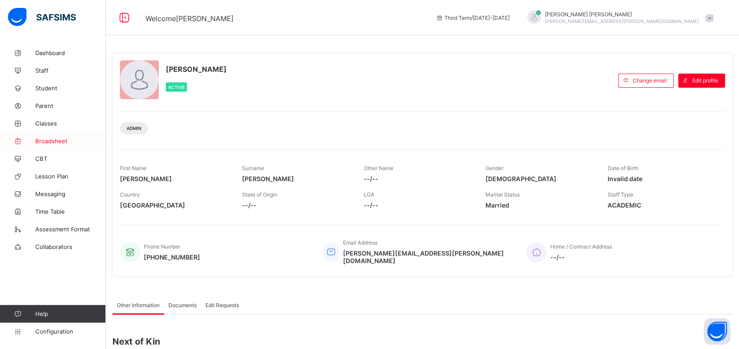
click at [53, 141] on span "Broadsheet" at bounding box center [70, 141] width 71 height 7
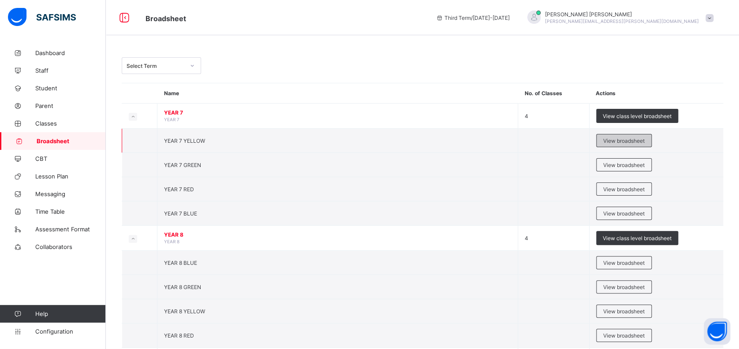
click at [622, 138] on span "View broadsheet" at bounding box center [623, 141] width 41 height 7
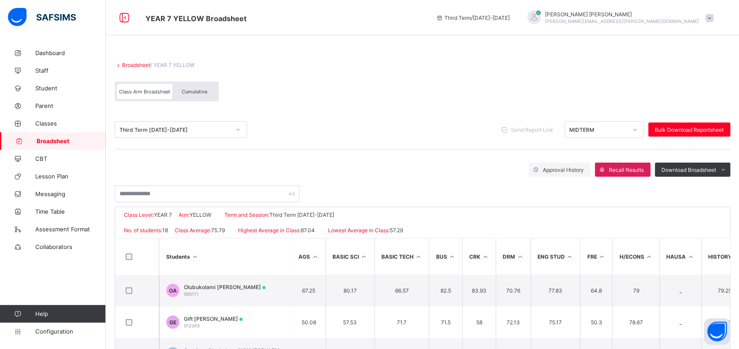
click at [196, 93] on span "Cumulative" at bounding box center [195, 92] width 26 height 6
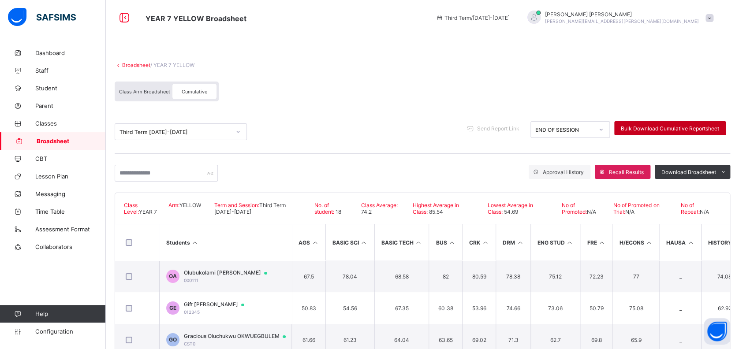
click at [662, 125] on span "Bulk Download Cumulative Reportsheet" at bounding box center [670, 128] width 98 height 7
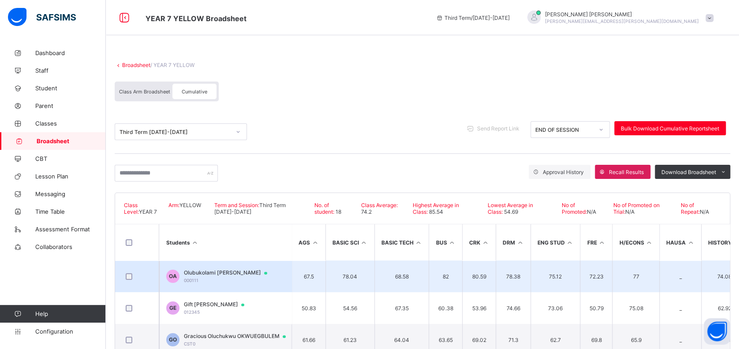
click at [219, 276] on div "Olubukolami Esther ABE 000111" at bounding box center [230, 276] width 92 height 14
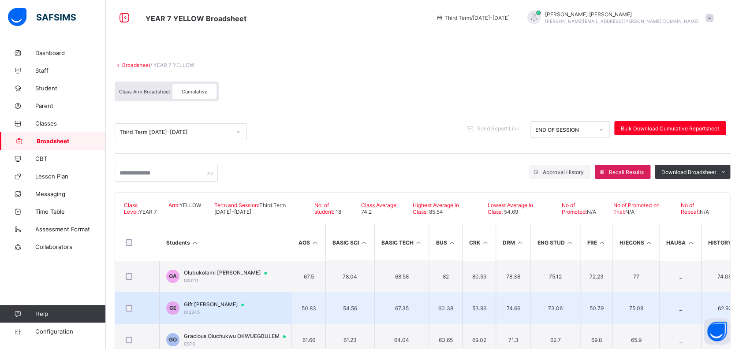
click at [222, 302] on span "Gift Chisom EZENWOYE" at bounding box center [218, 304] width 69 height 7
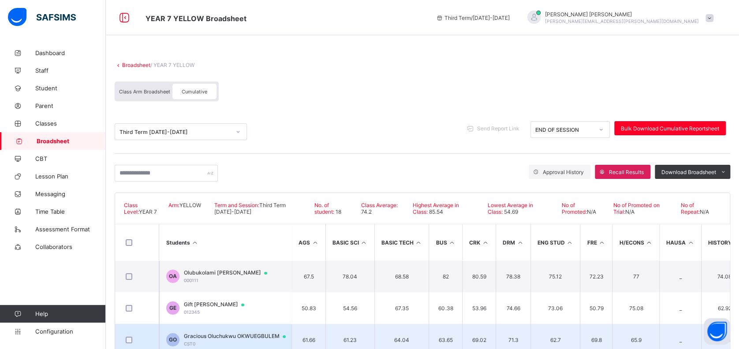
click at [206, 335] on span "Gracious Oluchukwu OKWUEGBULEM" at bounding box center [239, 336] width 110 height 7
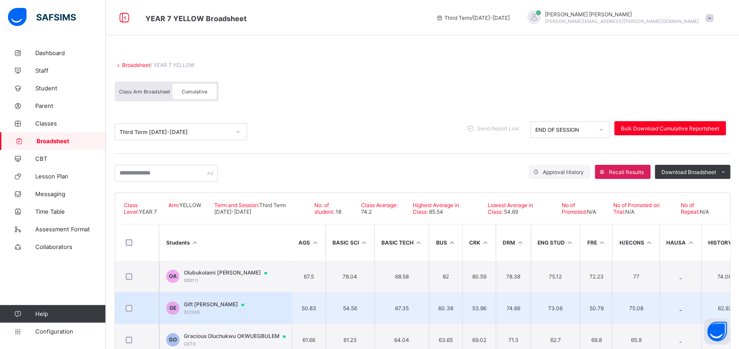
scroll to position [59, 0]
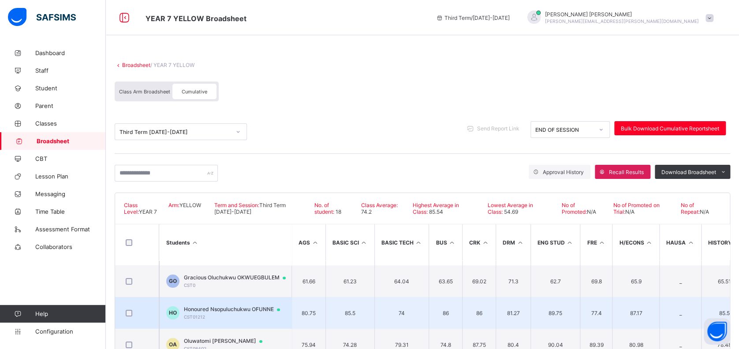
click at [248, 312] on div "Honoured Nsopuluchukwu OFUNNE CST01212" at bounding box center [236, 313] width 104 height 14
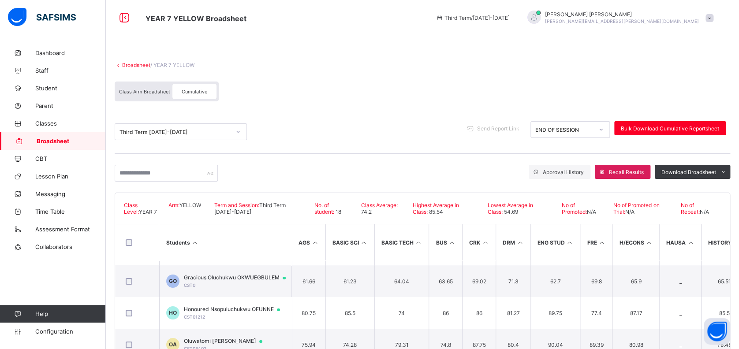
scroll to position [45, 0]
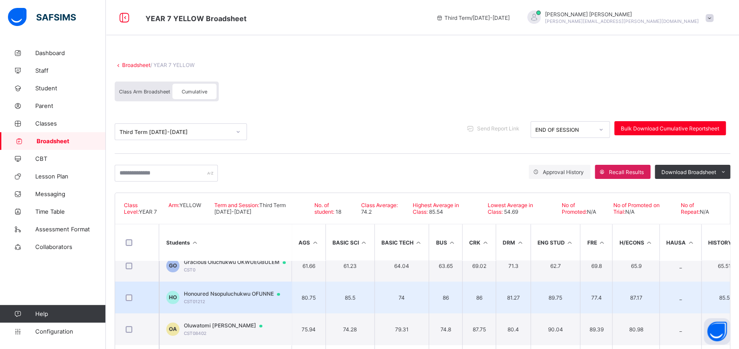
scroll to position [59, 0]
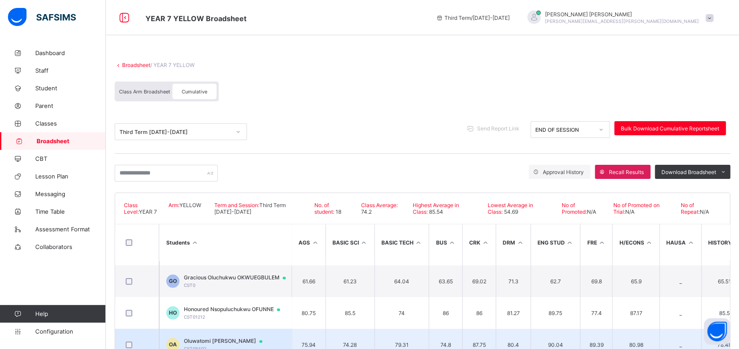
click at [246, 338] on span "Oluwatomi Eunice ADENIYI" at bounding box center [227, 341] width 87 height 7
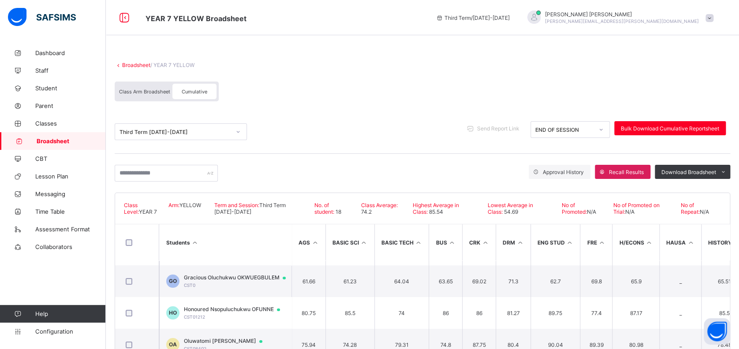
scroll to position [0, 0]
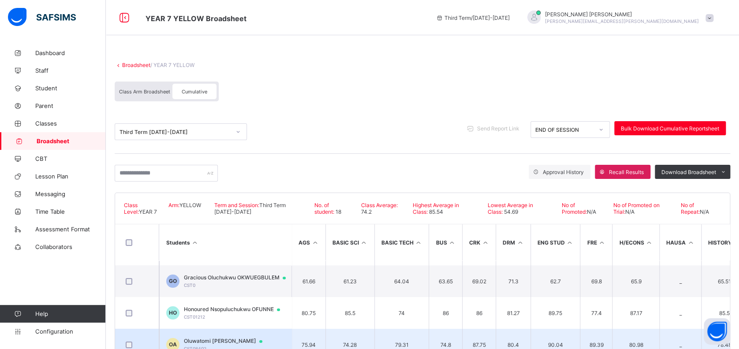
scroll to position [117, 0]
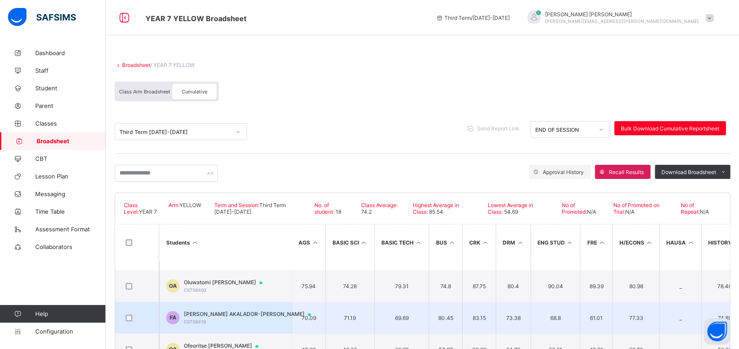
click at [257, 313] on span "Franklin Chibuke AKALADOR-PETER" at bounding box center [251, 314] width 135 height 7
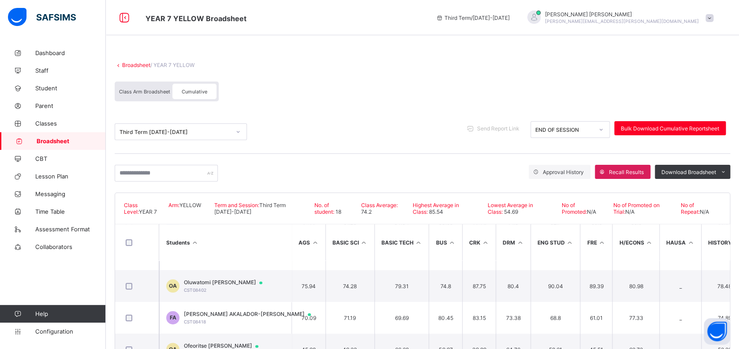
scroll to position [0, 0]
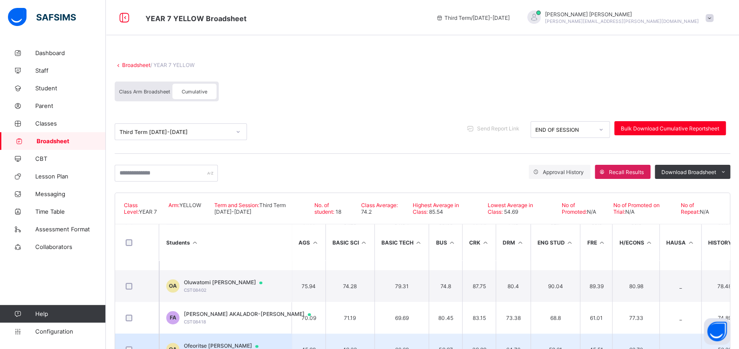
click at [240, 345] on span "Ofeoritse Gabriella AMUKA-PEMU" at bounding box center [225, 345] width 83 height 7
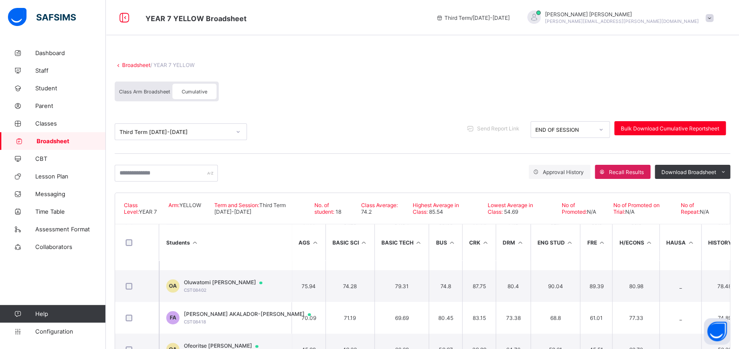
scroll to position [0, 0]
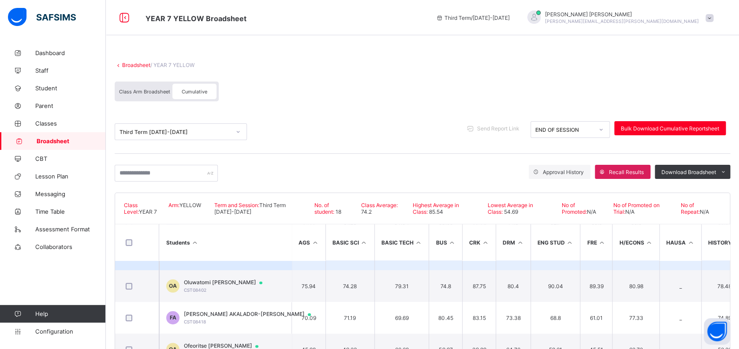
scroll to position [176, 0]
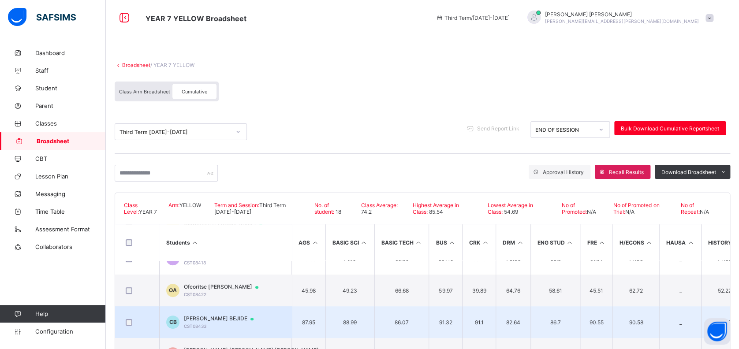
click at [246, 316] on span "Catherine Morinsola BEJIDE" at bounding box center [223, 318] width 78 height 7
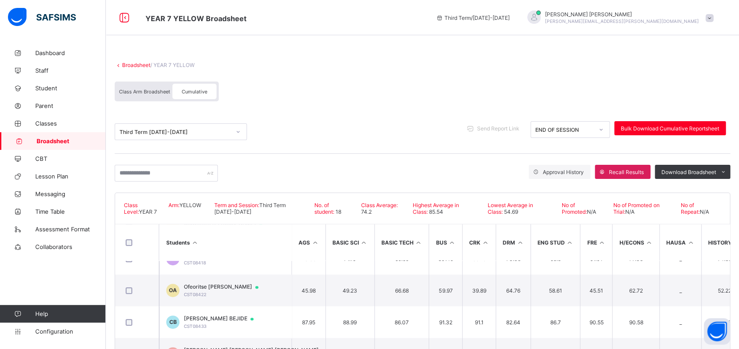
scroll to position [0, 0]
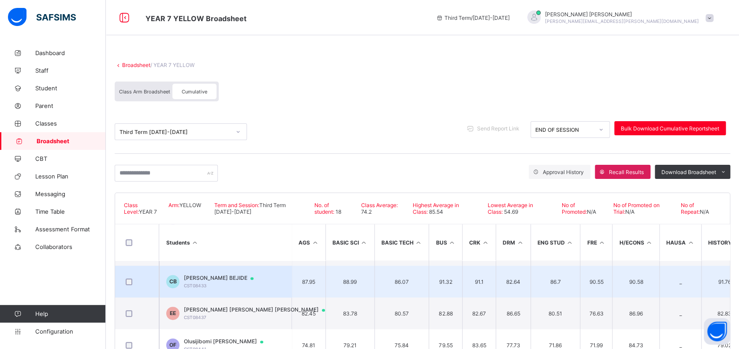
scroll to position [235, 0]
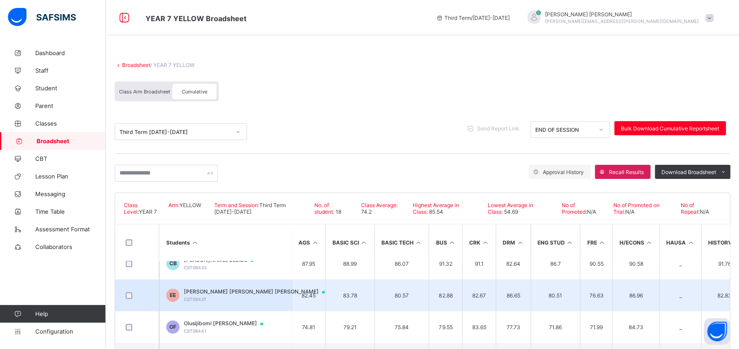
click at [249, 290] on span "Eleana Moyinoluwa Olateju EMMANUEL-AKINTOLA" at bounding box center [258, 291] width 149 height 7
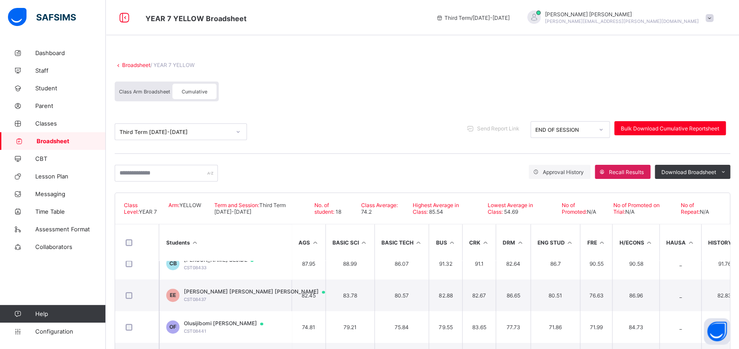
scroll to position [0, 0]
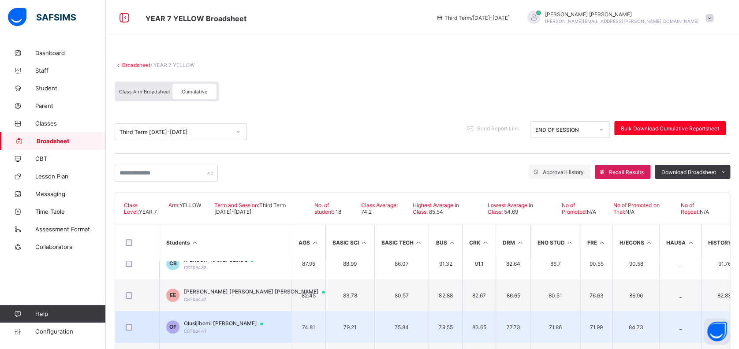
click at [230, 324] on span "Olusijibomi Michael FASETIRE" at bounding box center [228, 323] width 88 height 7
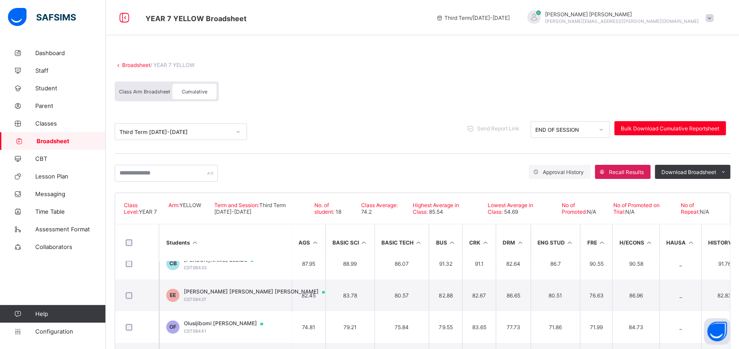
scroll to position [0, 0]
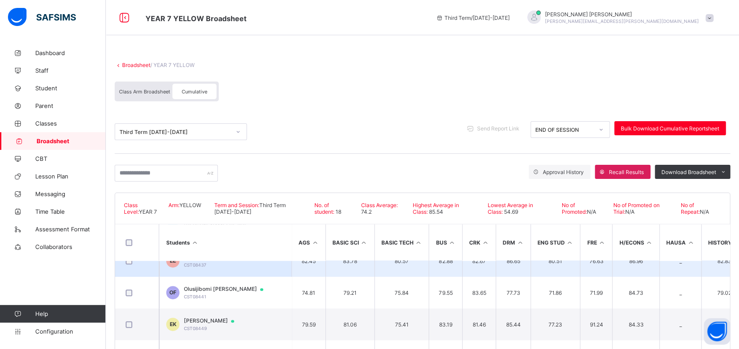
scroll to position [294, 0]
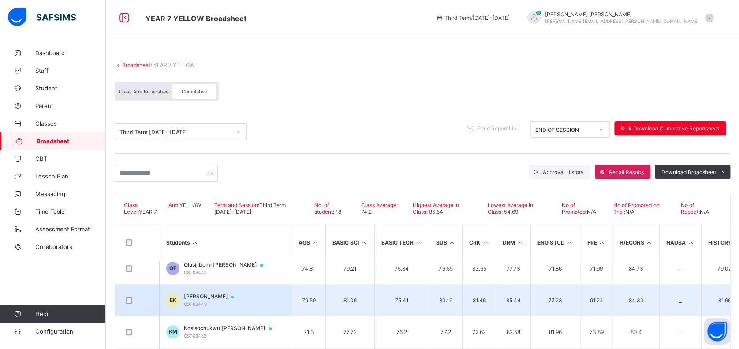
click at [242, 297] on span "Emmanuel Ayomikun KODAOLU" at bounding box center [213, 296] width 59 height 7
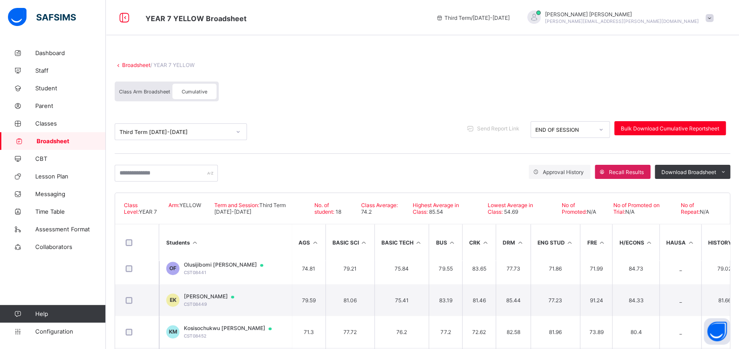
scroll to position [0, 0]
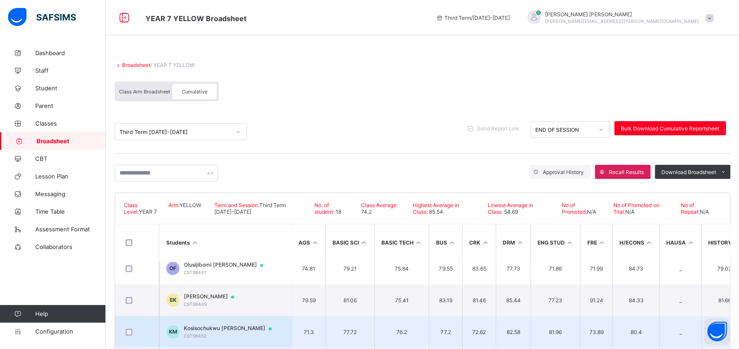
click at [219, 326] on span "Kosisochukwu David MOMAH" at bounding box center [232, 328] width 96 height 7
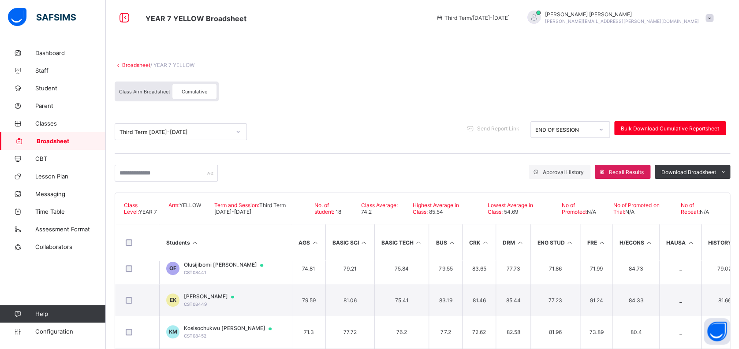
scroll to position [0, 0]
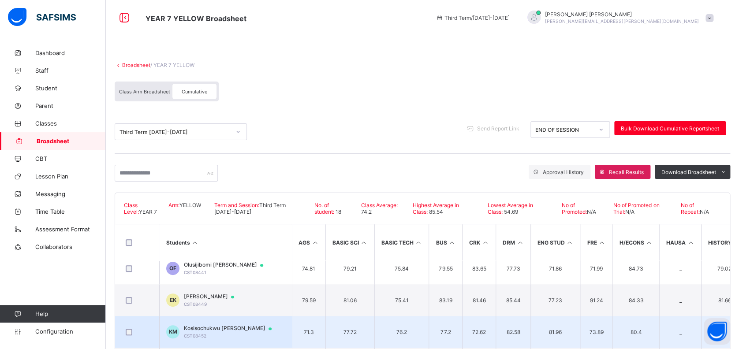
scroll to position [353, 0]
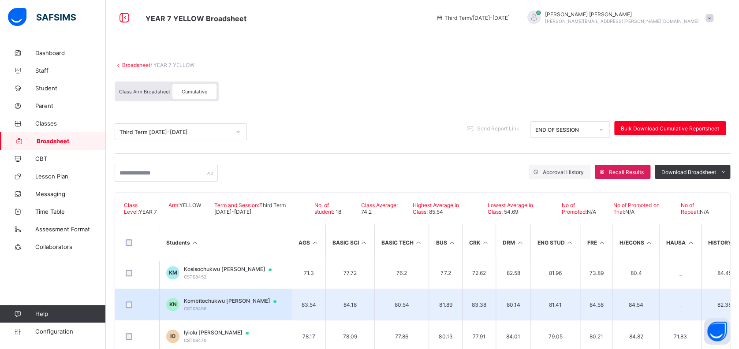
click at [233, 298] on span "Kombitochukwu Emil NWOYE" at bounding box center [234, 300] width 101 height 7
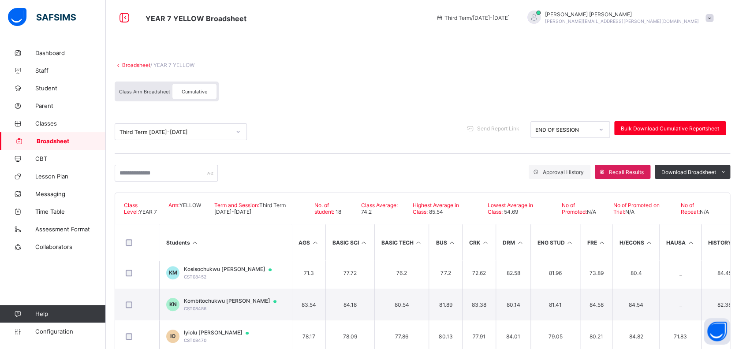
scroll to position [0, 0]
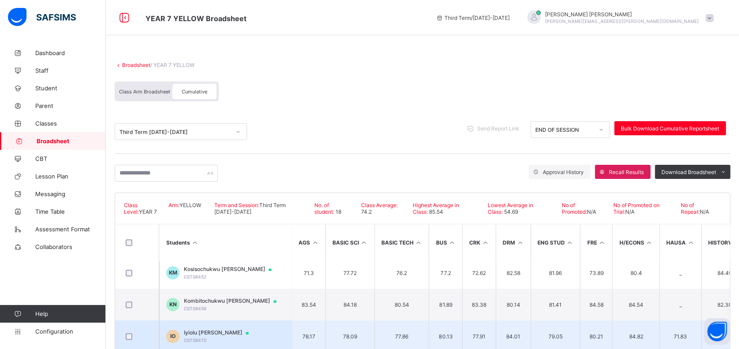
click at [240, 334] on span "Iyiolu Saratu OLABODE-OJO" at bounding box center [220, 332] width 73 height 7
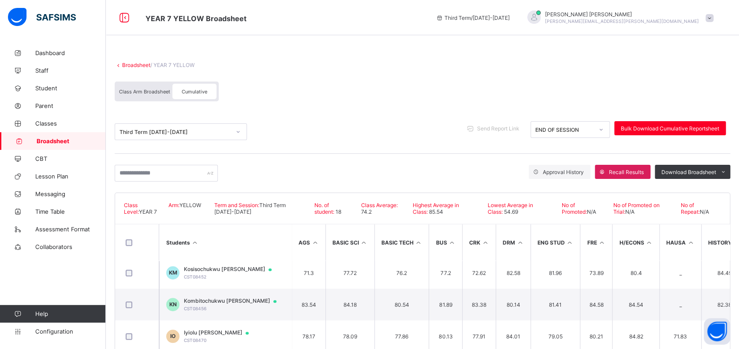
scroll to position [0, 0]
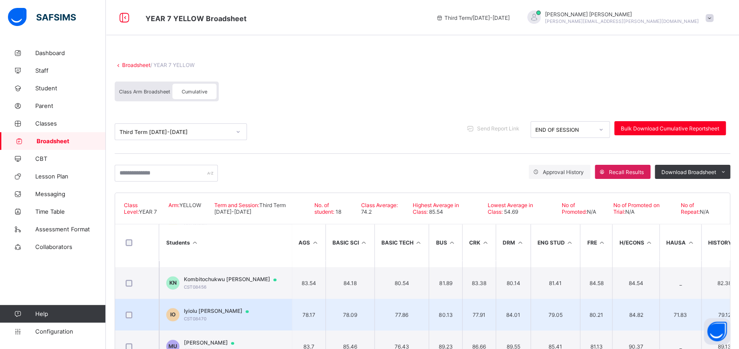
scroll to position [390, 0]
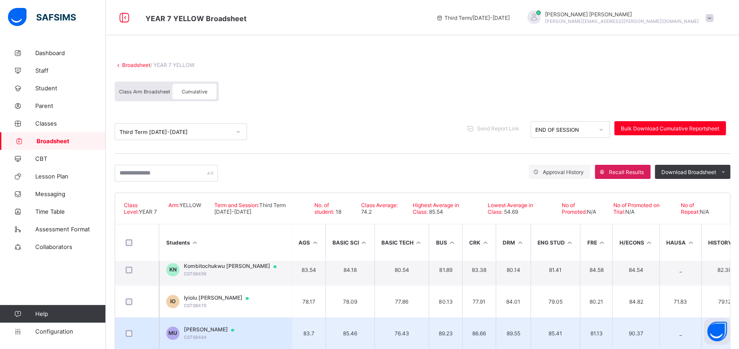
click at [212, 326] on span "Mena Edgar USIAKPOR" at bounding box center [213, 329] width 59 height 7
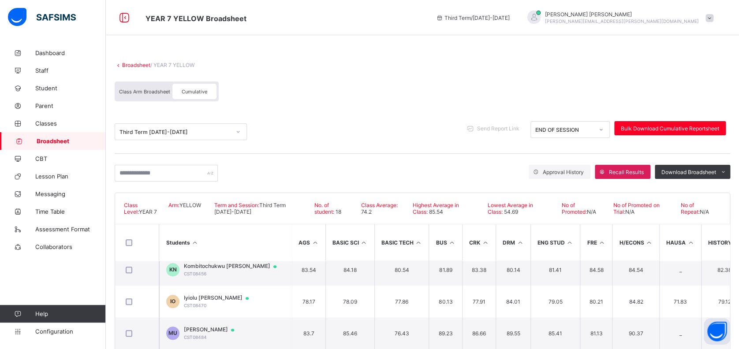
scroll to position [0, 0]
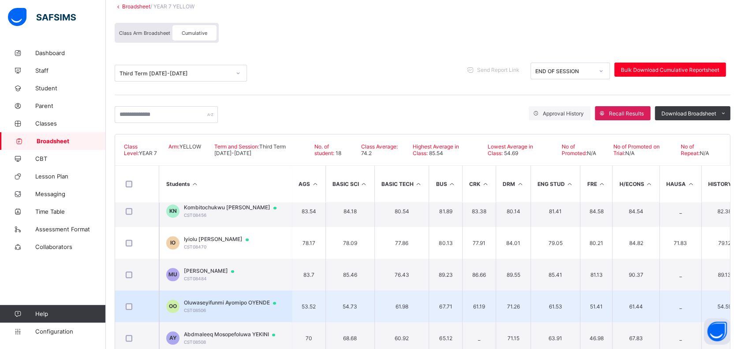
click at [234, 303] on div "Oluwaseyifunmi Ayomipo OYENDE CST08506" at bounding box center [234, 306] width 100 height 14
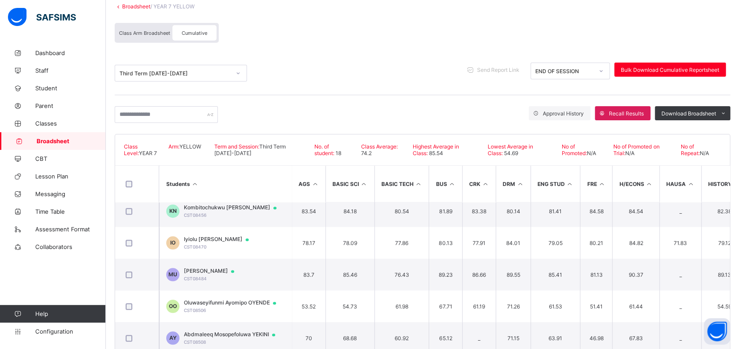
scroll to position [0, 0]
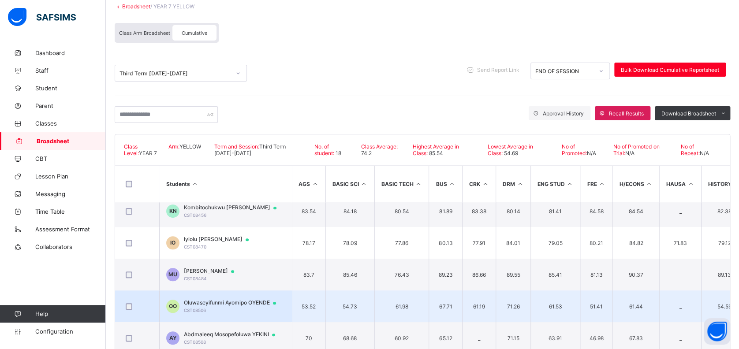
drag, startPoint x: 514, startPoint y: 308, endPoint x: 450, endPoint y: 289, distance: 67.6
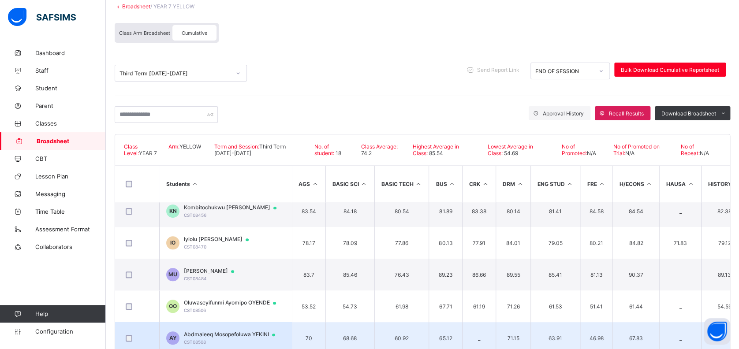
click at [249, 331] on span "Abdmaleeq Mosopefoluwa YEKINI" at bounding box center [234, 334] width 100 height 7
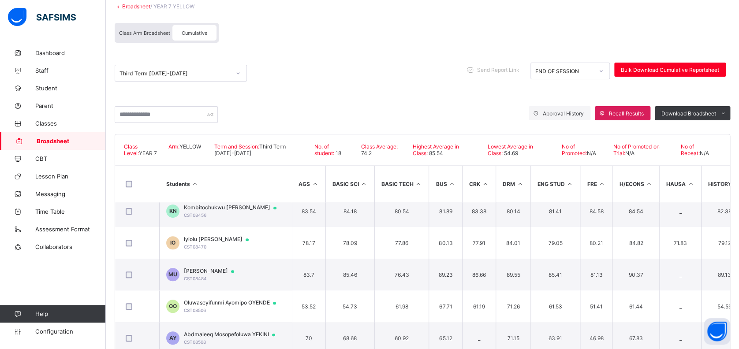
scroll to position [0, 0]
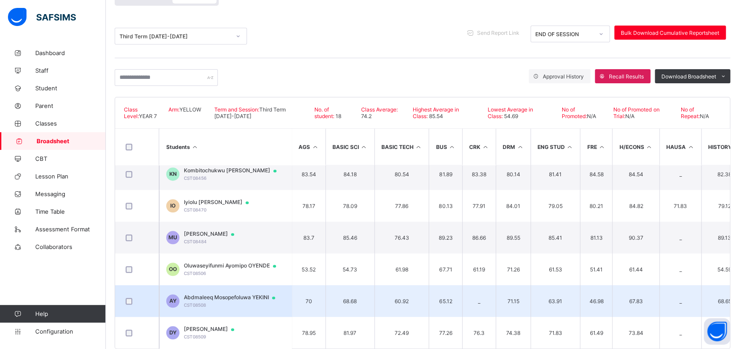
scroll to position [112, 0]
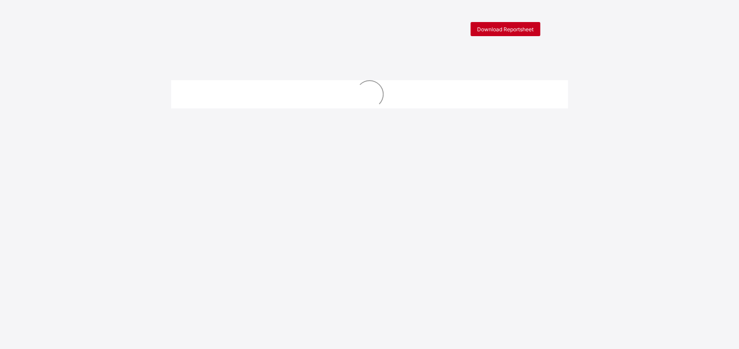
click at [518, 26] on span "Download Reportsheet" at bounding box center [505, 29] width 56 height 7
click at [500, 29] on span "Download Reportsheet" at bounding box center [505, 29] width 56 height 7
click at [522, 25] on div "Download Reportsheet" at bounding box center [505, 29] width 70 height 14
click at [494, 31] on span "Download Reportsheet" at bounding box center [505, 29] width 56 height 7
drag, startPoint x: 0, startPoint y: 0, endPoint x: 497, endPoint y: 30, distance: 498.0
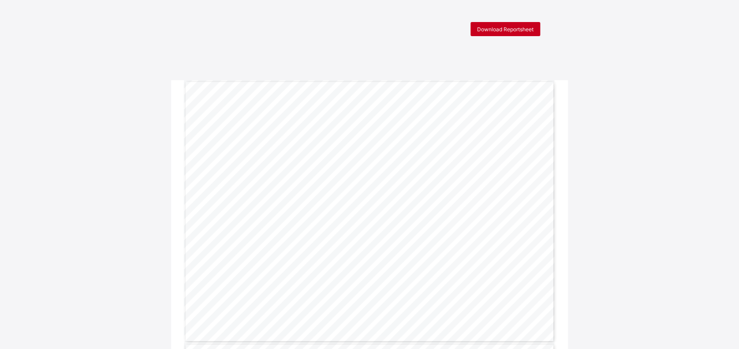
click at [497, 30] on span "Download Reportsheet" at bounding box center [505, 29] width 56 height 7
click at [487, 26] on span "Download Reportsheet" at bounding box center [505, 29] width 56 height 7
click at [515, 30] on span "Download Reportsheet" at bounding box center [505, 29] width 56 height 7
click at [508, 29] on span "Download Reportsheet" at bounding box center [505, 29] width 56 height 7
